Goal: Information Seeking & Learning: Understand process/instructions

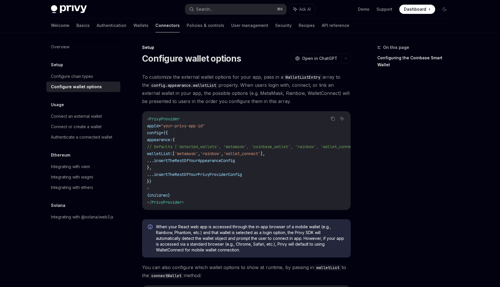
drag, startPoint x: 144, startPoint y: 61, endPoint x: 304, endPoint y: 100, distance: 165.1
click at [304, 100] on span "To customize the external wallet options for your app, pass in a WalletListEntr…" at bounding box center [246, 89] width 209 height 32
drag, startPoint x: 304, startPoint y: 100, endPoint x: 142, endPoint y: 46, distance: 170.4
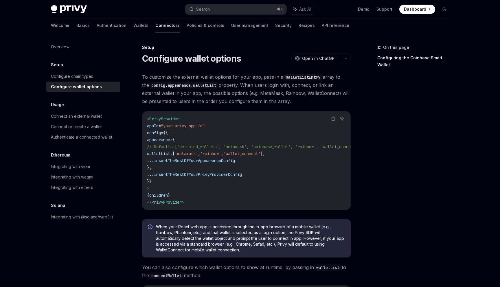
click at [142, 46] on div "Setup" at bounding box center [246, 48] width 209 height 6
drag, startPoint x: 142, startPoint y: 46, endPoint x: 299, endPoint y: 103, distance: 166.5
click at [299, 103] on span "To customize the external wallet options for your app, pass in a WalletListEntr…" at bounding box center [246, 89] width 209 height 32
drag, startPoint x: 317, startPoint y: 102, endPoint x: 140, endPoint y: 46, distance: 185.3
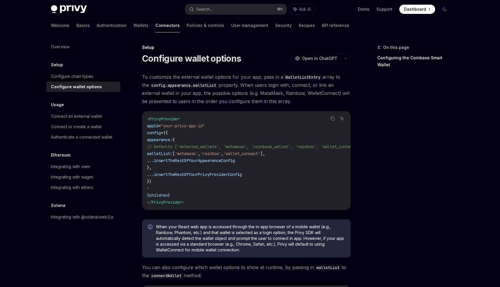
drag, startPoint x: 141, startPoint y: 47, endPoint x: 304, endPoint y: 103, distance: 172.5
click at [304, 103] on span "To customize the external wallet options for your app, pass in a WalletListEntr…" at bounding box center [246, 89] width 209 height 32
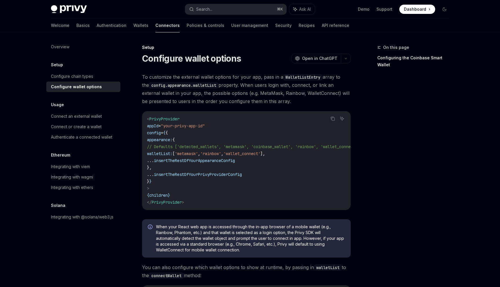
drag, startPoint x: 142, startPoint y: 75, endPoint x: 316, endPoint y: 101, distance: 176.0
click at [317, 101] on span "To customize the external wallet options for your app, pass in a WalletListEntr…" at bounding box center [246, 89] width 209 height 32
click at [316, 101] on span "To customize the external wallet options for your app, pass in a WalletListEntr…" at bounding box center [246, 89] width 209 height 32
click at [255, 79] on span "To customize the external wallet options for your app, pass in a WalletListEntr…" at bounding box center [246, 89] width 209 height 32
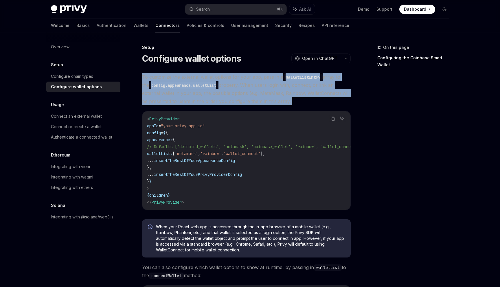
click at [255, 79] on span "To customize the external wallet options for your app, pass in a WalletListEntr…" at bounding box center [246, 89] width 209 height 32
click at [190, 79] on span "To customize the external wallet options for your app, pass in a WalletListEntr…" at bounding box center [246, 89] width 209 height 32
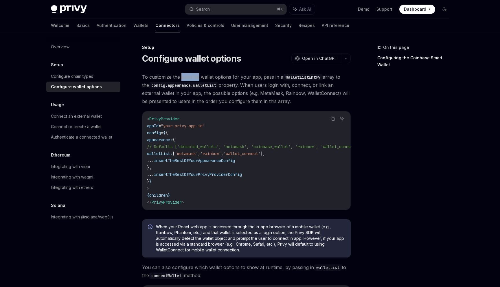
click at [190, 79] on span "To customize the external wallet options for your app, pass in a WalletListEntr…" at bounding box center [246, 89] width 209 height 32
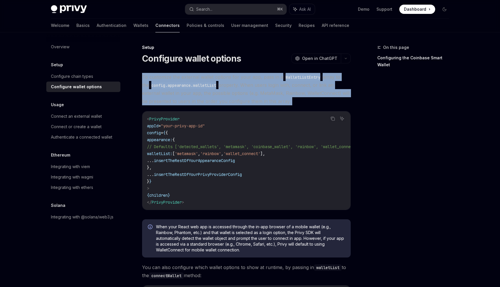
click at [190, 79] on span "To customize the external wallet options for your app, pass in a WalletListEntr…" at bounding box center [246, 89] width 209 height 32
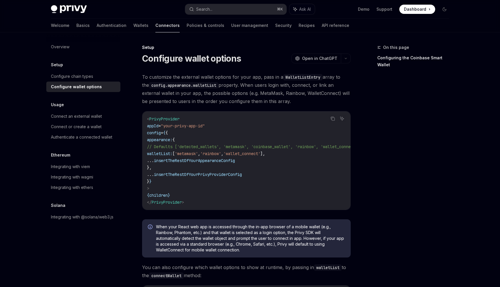
click at [197, 87] on code "config.appearance.walletList" at bounding box center [183, 85] width 69 height 6
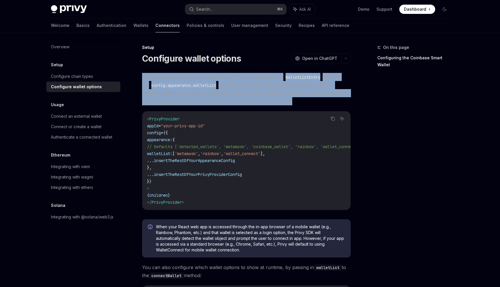
click at [197, 87] on code "config.appearance.walletList" at bounding box center [183, 85] width 69 height 6
click at [226, 80] on span "To customize the external wallet options for your app, pass in a WalletListEntr…" at bounding box center [246, 89] width 209 height 32
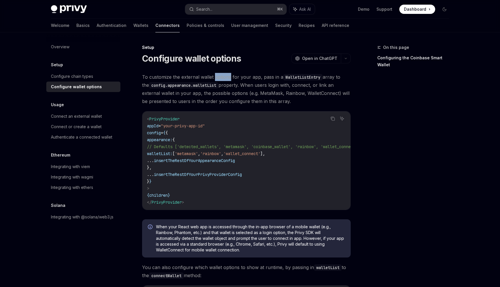
click at [226, 80] on span "To customize the external wallet options for your app, pass in a WalletListEntr…" at bounding box center [246, 89] width 209 height 32
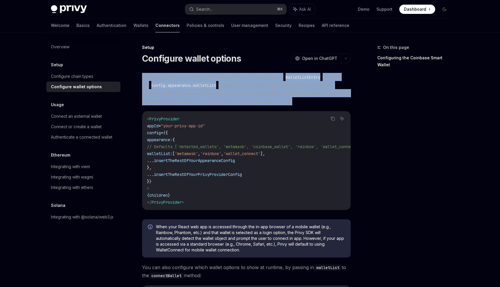
click at [226, 80] on span "To customize the external wallet options for your app, pass in a WalletListEntr…" at bounding box center [246, 89] width 209 height 32
click at [230, 90] on span "To customize the external wallet options for your app, pass in a WalletListEntr…" at bounding box center [246, 89] width 209 height 32
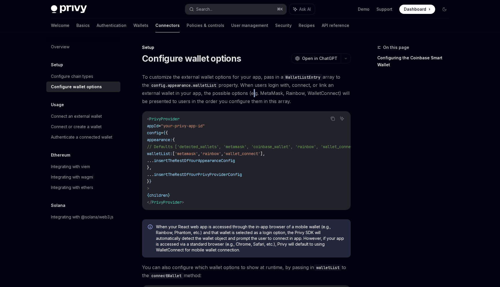
click at [230, 90] on span "To customize the external wallet options for your app, pass in a WalletListEntr…" at bounding box center [246, 89] width 209 height 32
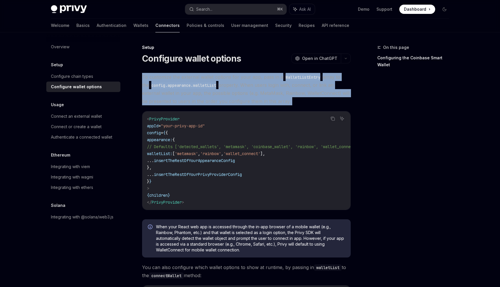
click at [230, 90] on span "To customize the external wallet options for your app, pass in a WalletListEntr…" at bounding box center [246, 89] width 209 height 32
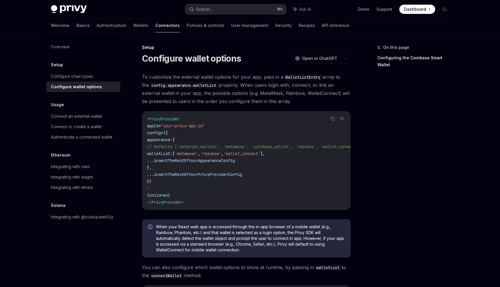
click at [247, 85] on span "To customize the external wallet options for your app, pass in a WalletListEntr…" at bounding box center [246, 89] width 209 height 32
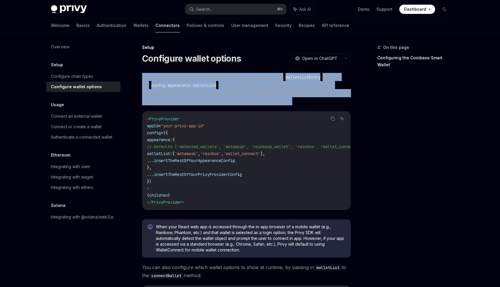
click at [247, 85] on span "To customize the external wallet options for your app, pass in a WalletListEntr…" at bounding box center [246, 89] width 209 height 32
click at [271, 83] on span "To customize the external wallet options for your app, pass in a WalletListEntr…" at bounding box center [246, 89] width 209 height 32
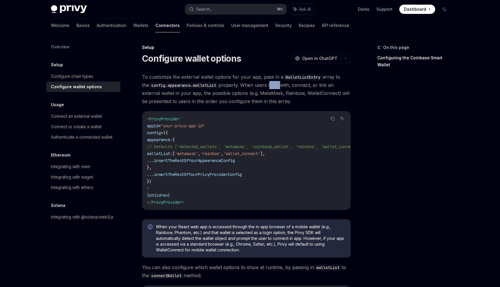
click at [271, 83] on span "To customize the external wallet options for your app, pass in a WalletListEntr…" at bounding box center [246, 89] width 209 height 32
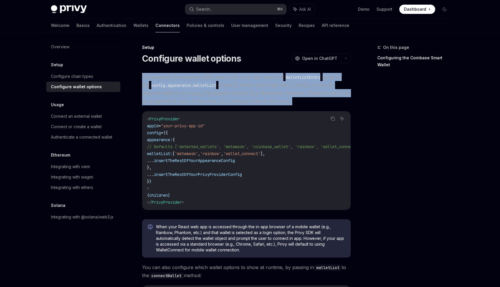
click at [271, 83] on span "To customize the external wallet options for your app, pass in a WalletListEntr…" at bounding box center [246, 89] width 209 height 32
click at [271, 88] on span "To customize the external wallet options for your app, pass in a WalletListEntr…" at bounding box center [246, 89] width 209 height 32
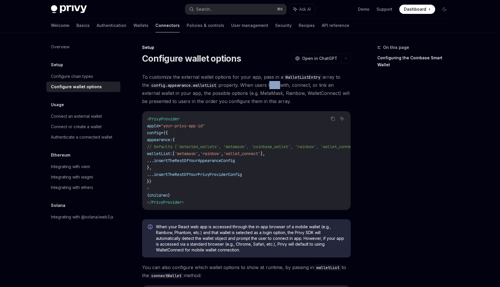
click at [271, 88] on span "To customize the external wallet options for your app, pass in a WalletListEntr…" at bounding box center [246, 89] width 209 height 32
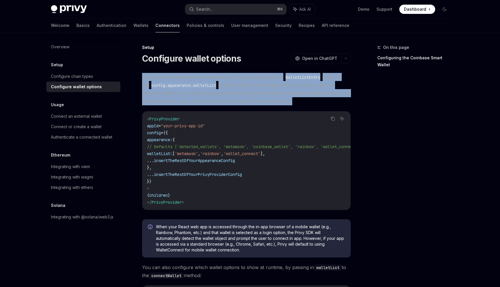
click at [271, 88] on span "To customize the external wallet options for your app, pass in a WalletListEntr…" at bounding box center [246, 89] width 209 height 32
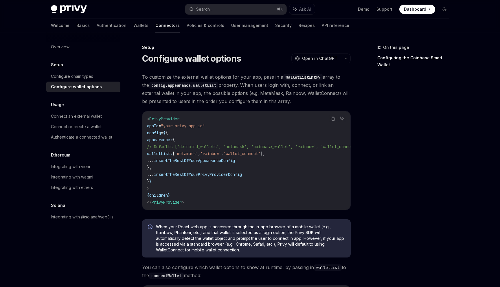
click at [239, 85] on span "To customize the external wallet options for your app, pass in a WalletListEntr…" at bounding box center [246, 89] width 209 height 32
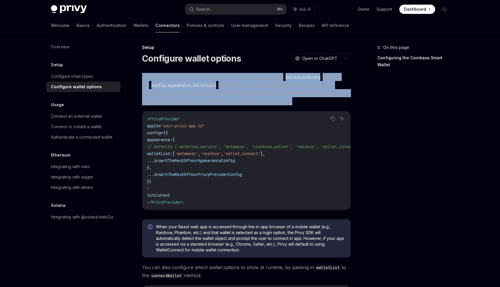
click at [239, 85] on span "To customize the external wallet options for your app, pass in a WalletListEntr…" at bounding box center [246, 89] width 209 height 32
click at [257, 80] on span "To customize the external wallet options for your app, pass in a WalletListEntr…" at bounding box center [246, 89] width 209 height 32
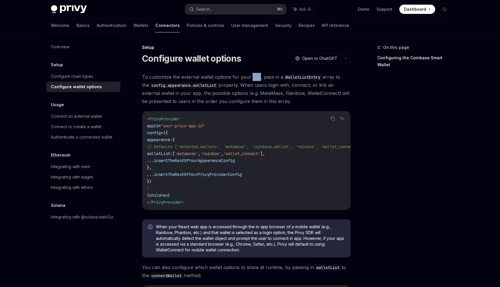
click at [257, 80] on span "To customize the external wallet options for your app, pass in a WalletListEntr…" at bounding box center [246, 89] width 209 height 32
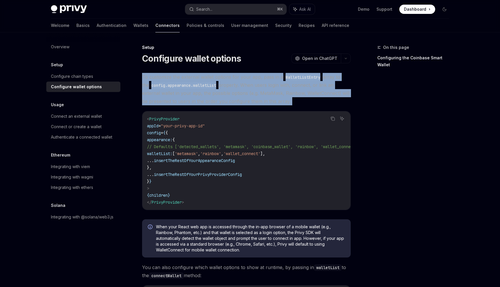
click at [257, 80] on span "To customize the external wallet options for your app, pass in a WalletListEntr…" at bounding box center [246, 89] width 209 height 32
